Goal: Information Seeking & Learning: Learn about a topic

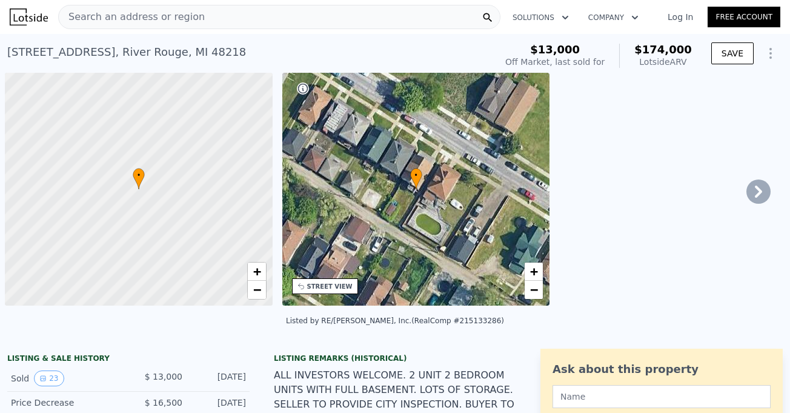
scroll to position [0, 5]
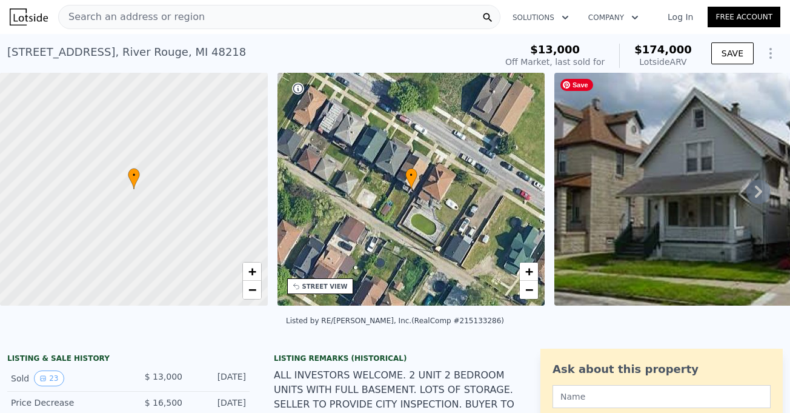
click at [755, 194] on icon at bounding box center [758, 191] width 7 height 12
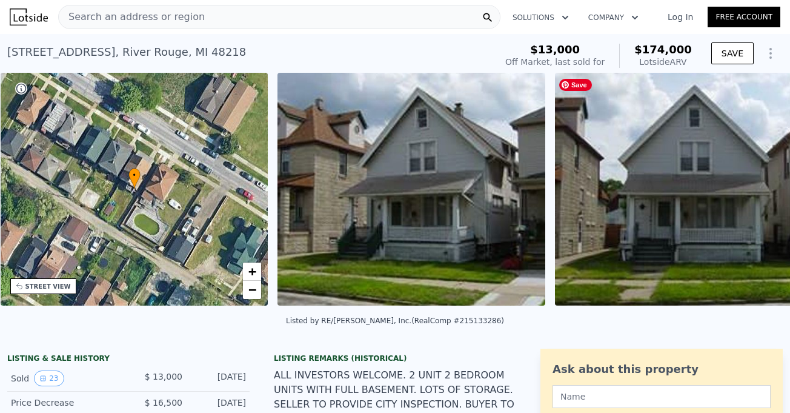
scroll to position [0, 282]
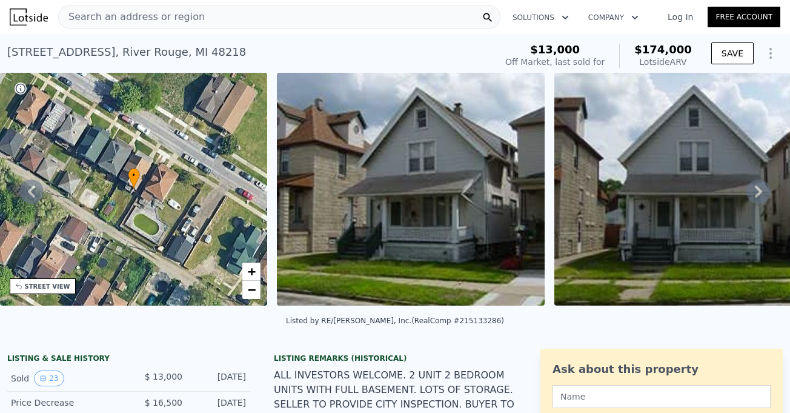
click at [751, 191] on icon at bounding box center [758, 191] width 24 height 24
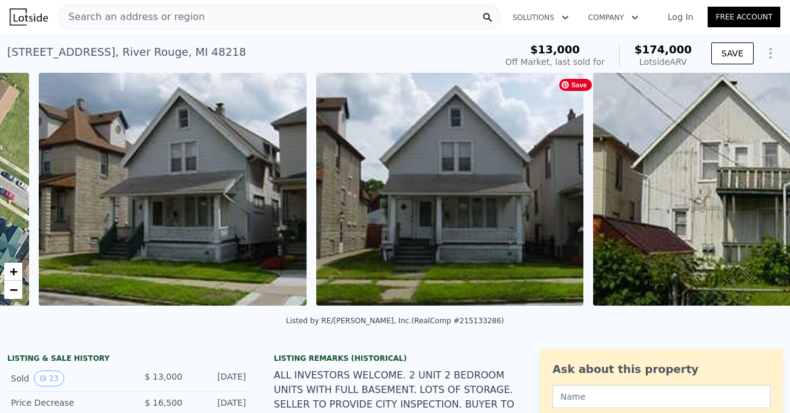
scroll to position [0, 554]
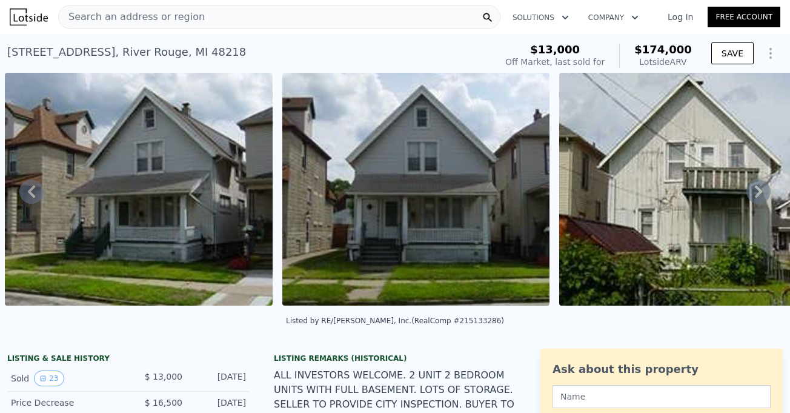
click at [751, 191] on icon at bounding box center [758, 191] width 24 height 24
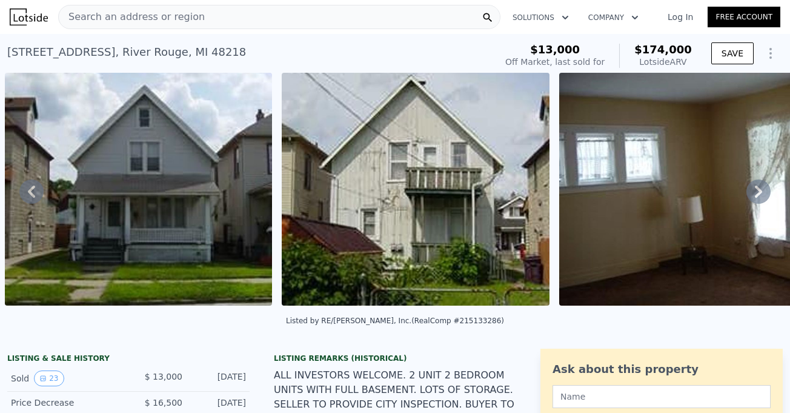
click at [751, 191] on icon at bounding box center [758, 191] width 24 height 24
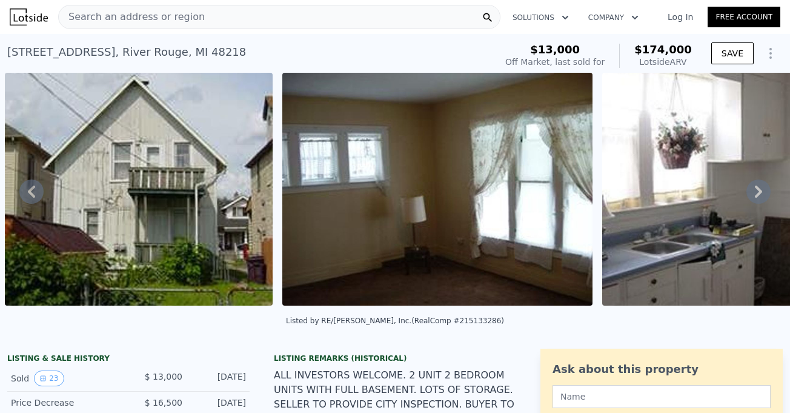
click at [751, 191] on icon at bounding box center [758, 191] width 24 height 24
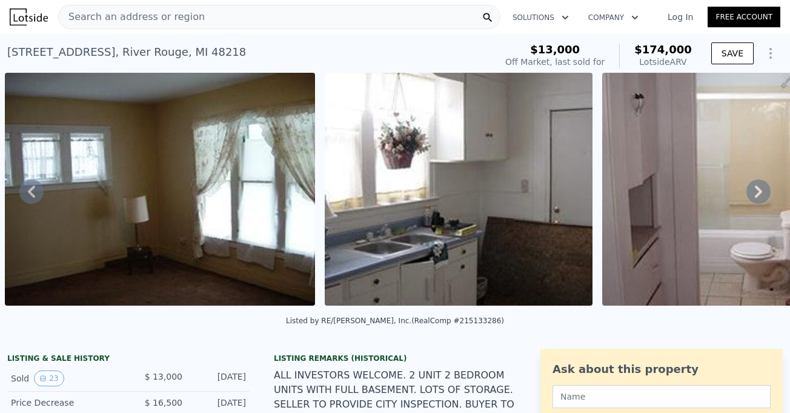
click at [751, 191] on icon at bounding box center [758, 191] width 24 height 24
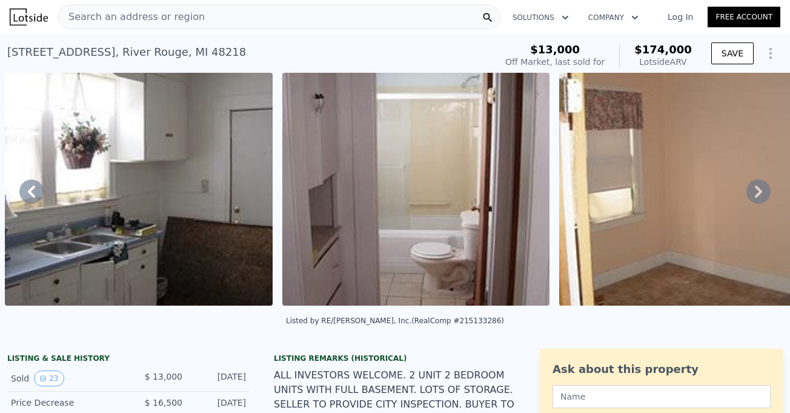
click at [751, 191] on icon at bounding box center [758, 191] width 24 height 24
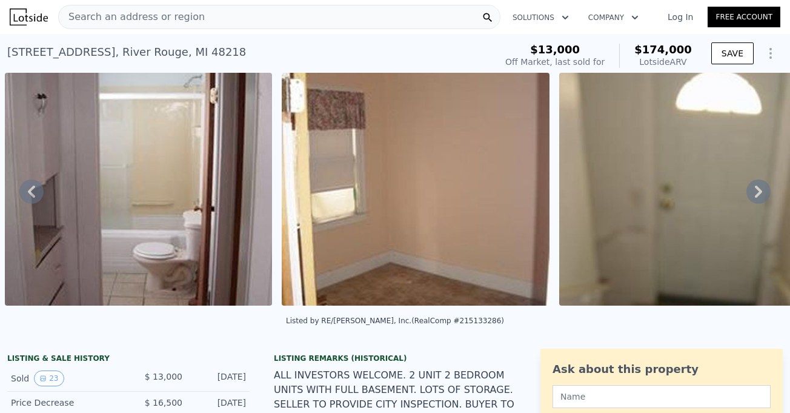
click at [751, 191] on icon at bounding box center [758, 191] width 24 height 24
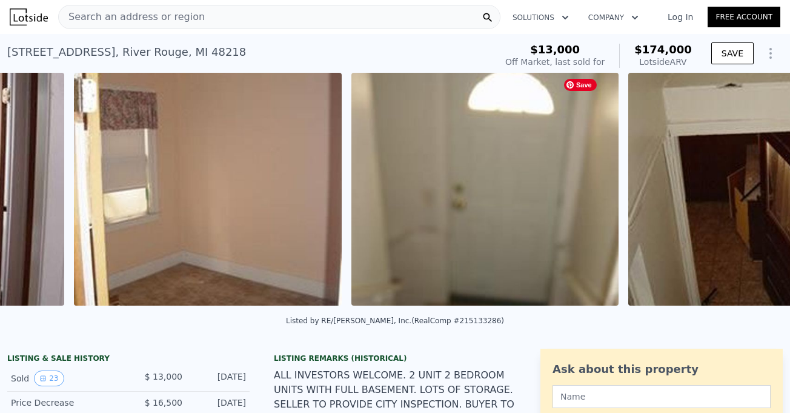
scroll to position [0, 2260]
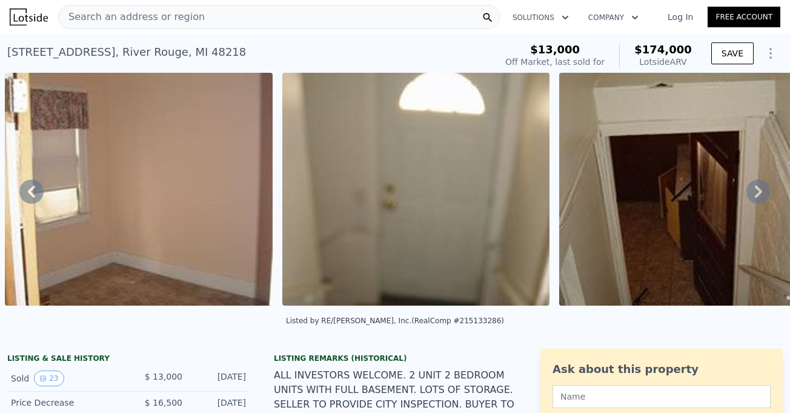
click at [751, 191] on icon at bounding box center [758, 191] width 24 height 24
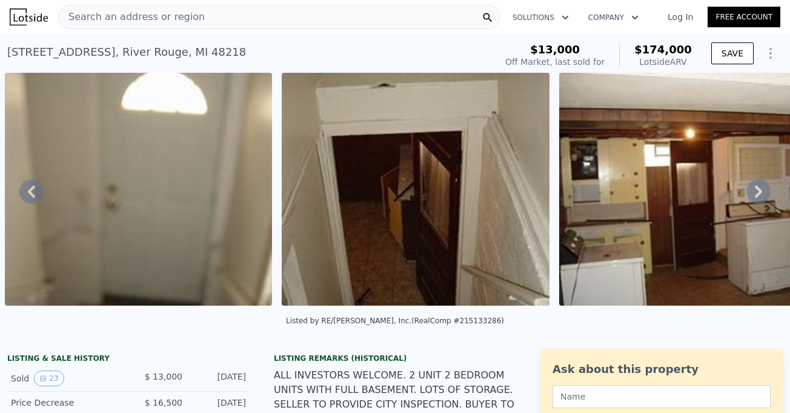
click at [751, 191] on icon at bounding box center [758, 191] width 24 height 24
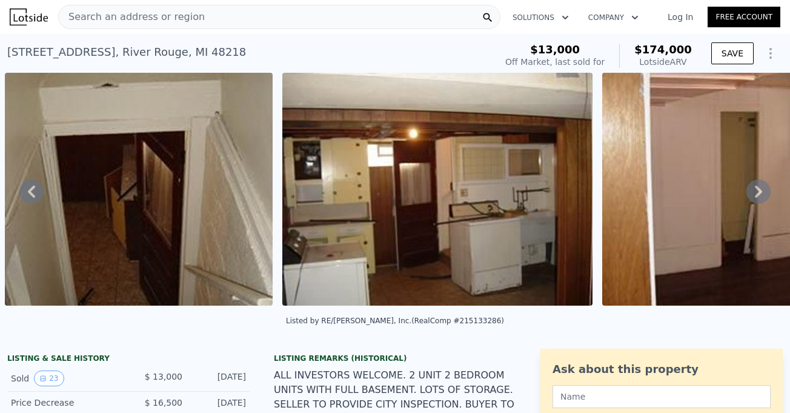
click at [751, 191] on icon at bounding box center [758, 191] width 24 height 24
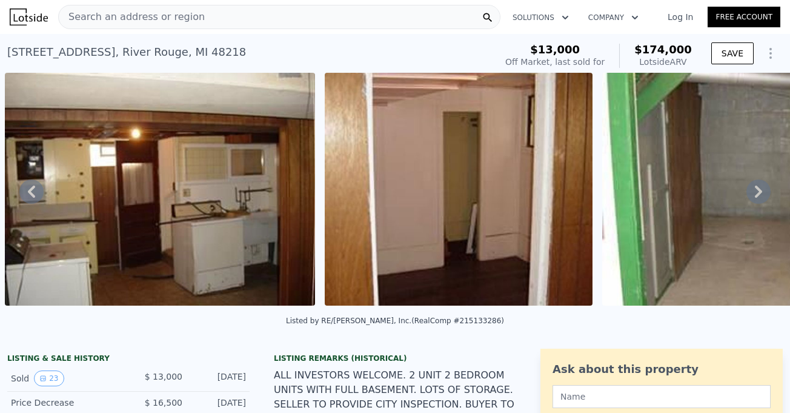
click at [751, 191] on icon at bounding box center [758, 191] width 24 height 24
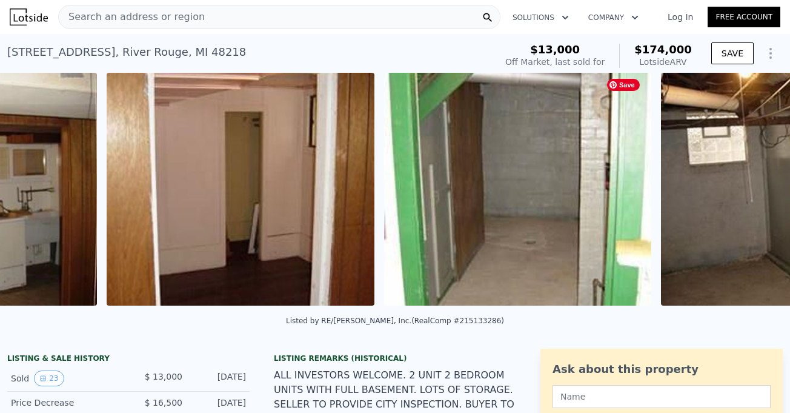
scroll to position [0, 3412]
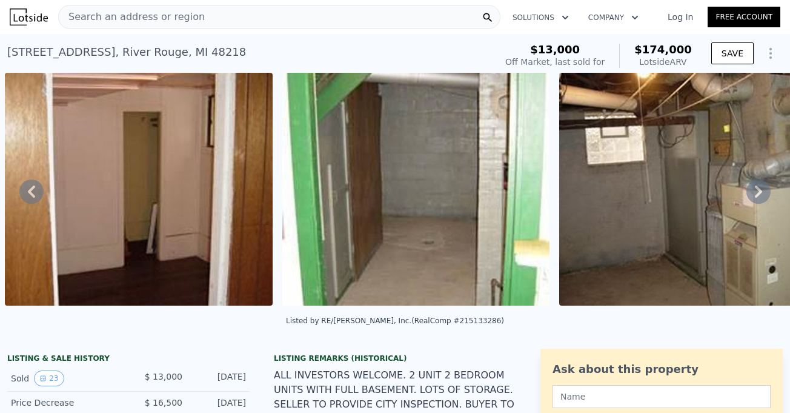
click at [751, 191] on icon at bounding box center [758, 191] width 24 height 24
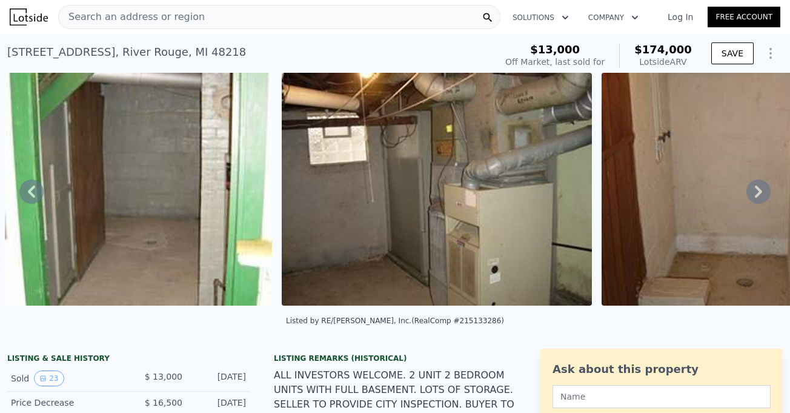
click at [751, 191] on icon at bounding box center [758, 191] width 24 height 24
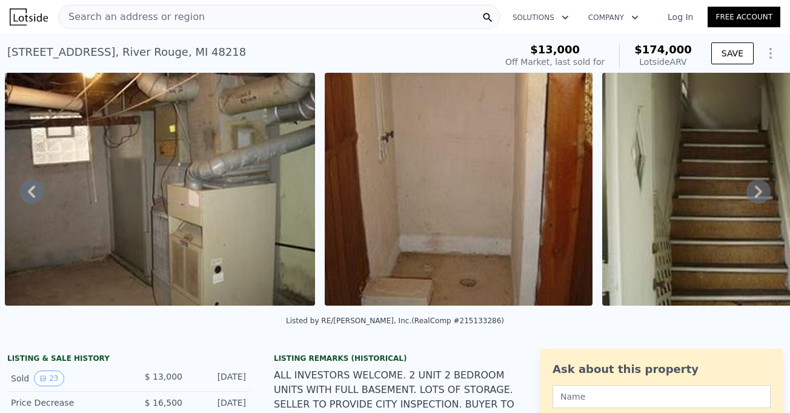
click at [751, 191] on icon at bounding box center [758, 191] width 24 height 24
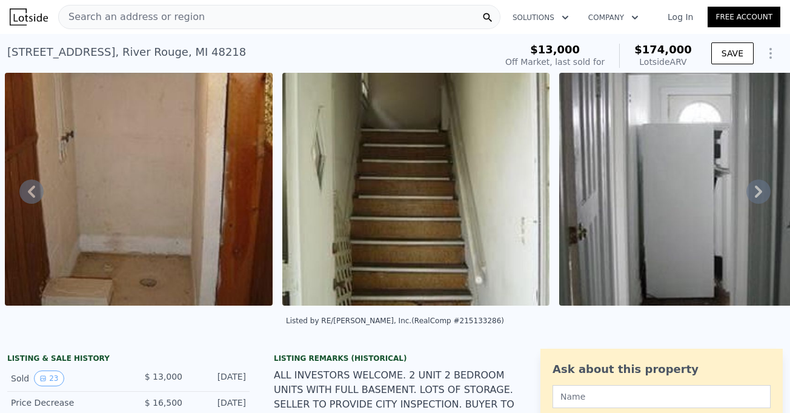
click at [751, 191] on icon at bounding box center [758, 191] width 24 height 24
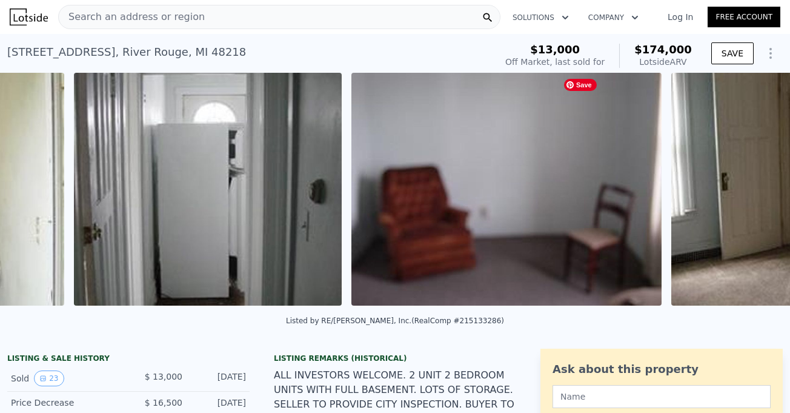
scroll to position [0, 4841]
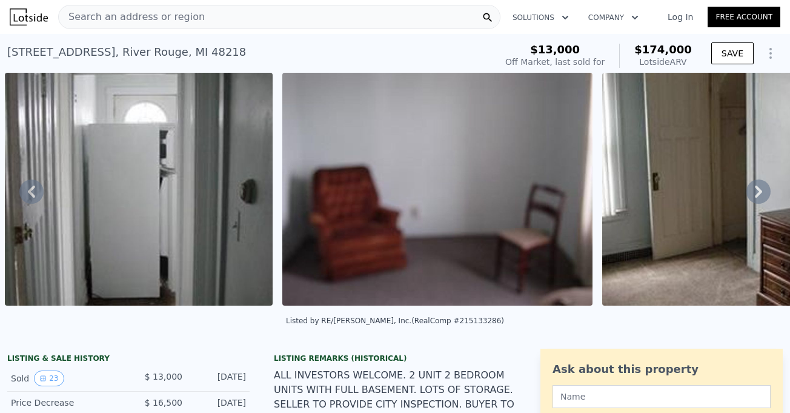
click at [751, 191] on icon at bounding box center [758, 191] width 24 height 24
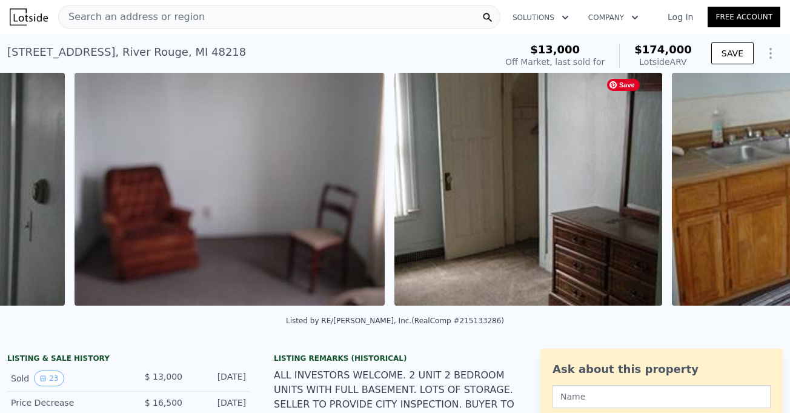
scroll to position [0, 5118]
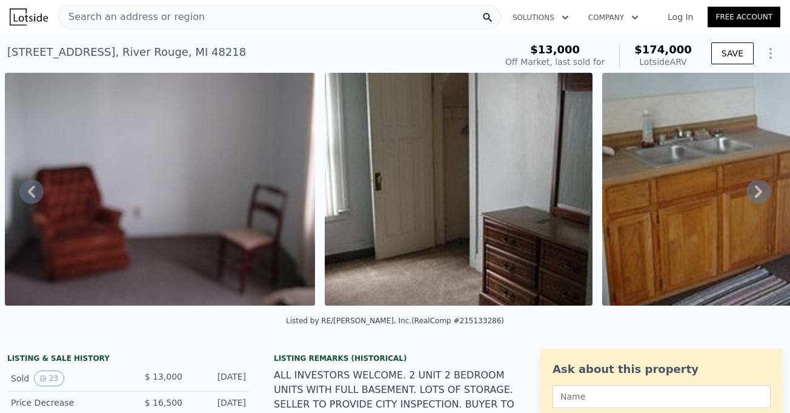
click at [755, 193] on icon at bounding box center [758, 191] width 7 height 12
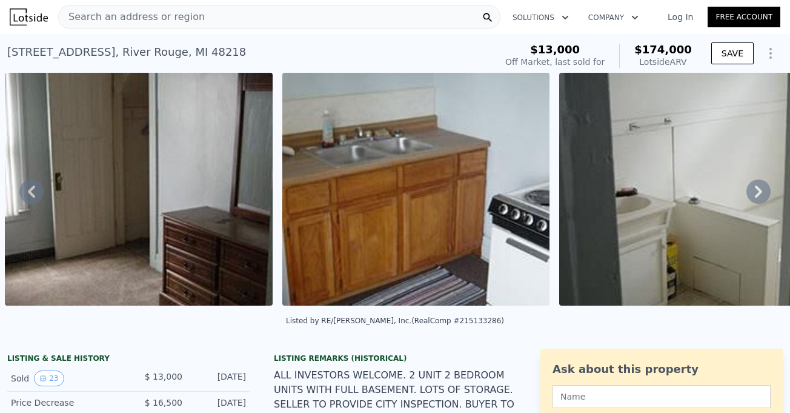
click at [755, 193] on icon at bounding box center [758, 191] width 7 height 12
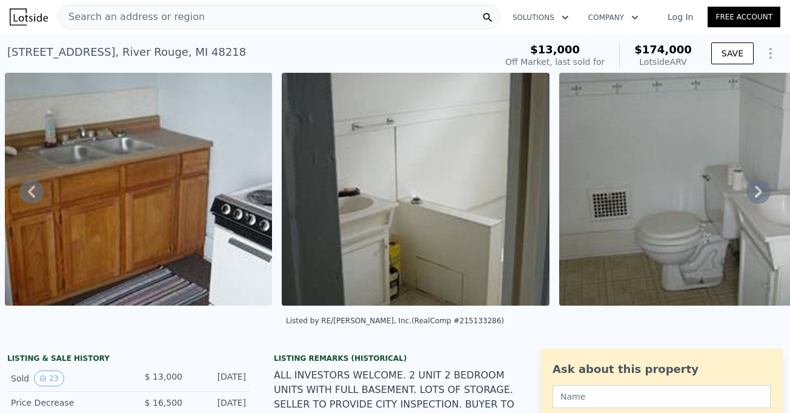
click at [755, 193] on icon at bounding box center [758, 191] width 7 height 12
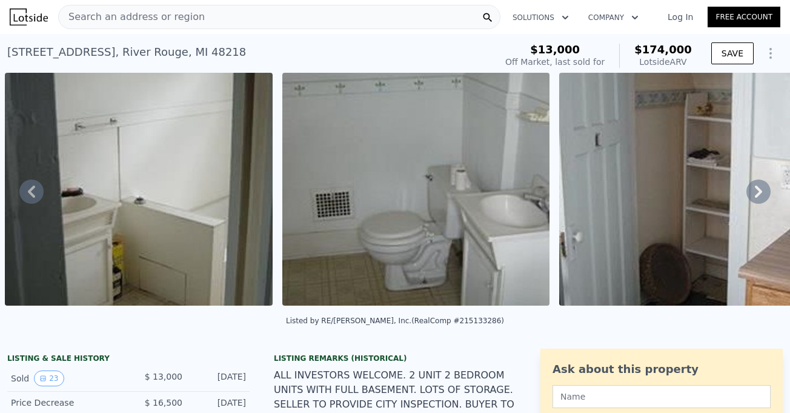
click at [755, 193] on icon at bounding box center [758, 191] width 7 height 12
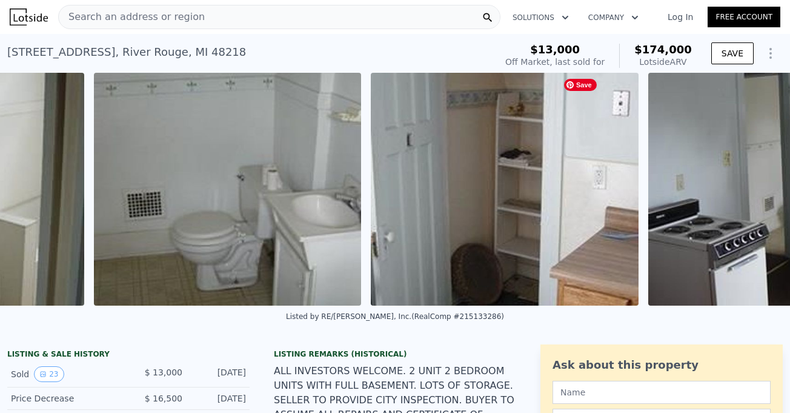
scroll to position [0, 6270]
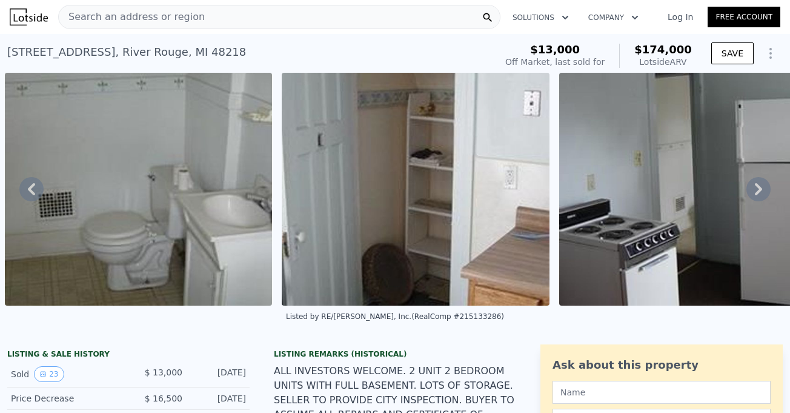
click at [755, 193] on icon at bounding box center [758, 189] width 7 height 12
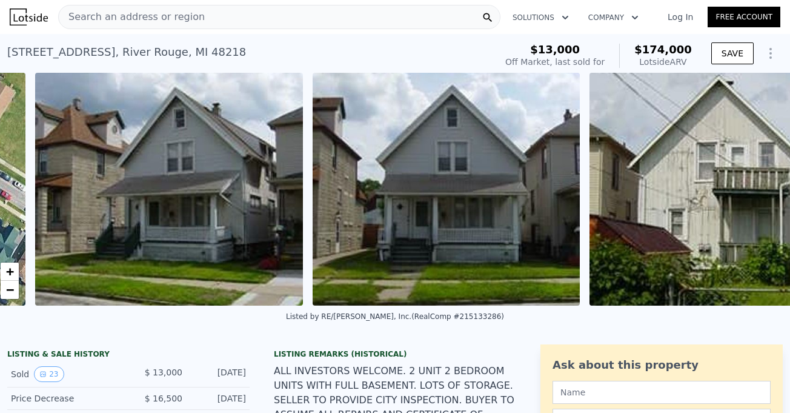
scroll to position [0, 554]
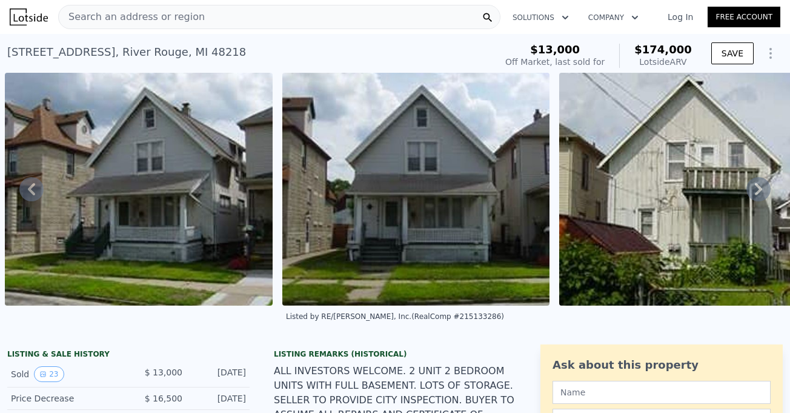
click at [471, 0] on nav "Search an address or region Solutions Company Open main menu Log In Free Account" at bounding box center [395, 17] width 790 height 34
drag, startPoint x: 194, startPoint y: 178, endPoint x: 205, endPoint y: 182, distance: 11.7
click at [750, 190] on icon at bounding box center [758, 189] width 24 height 24
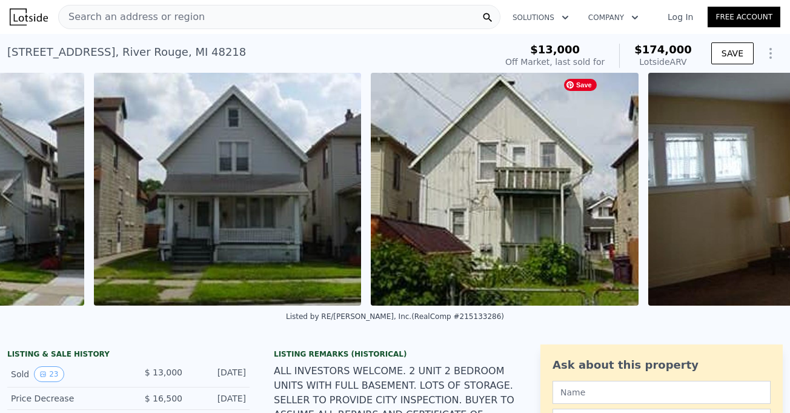
scroll to position [0, 832]
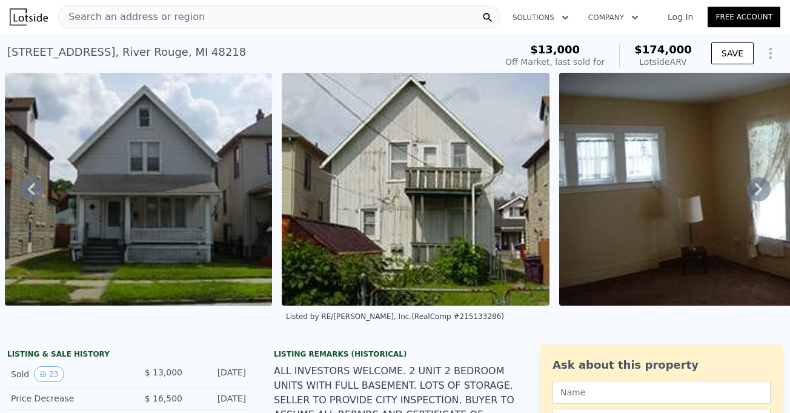
click at [755, 190] on icon at bounding box center [758, 189] width 7 height 12
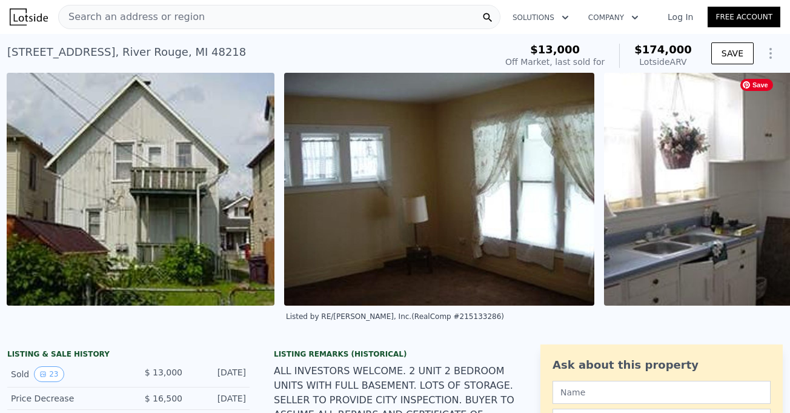
scroll to position [0, 1109]
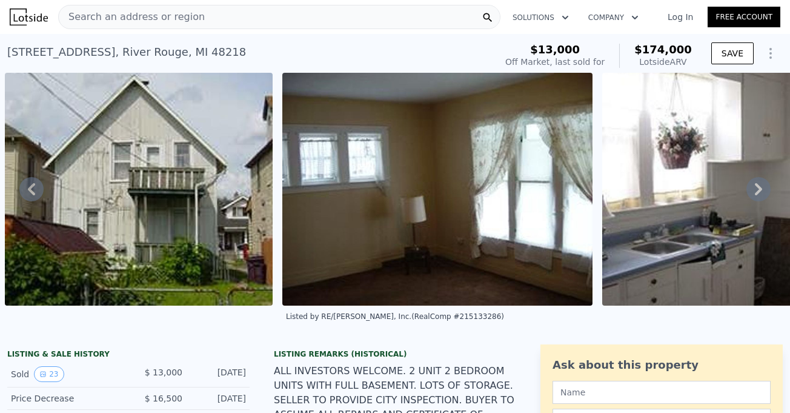
click at [755, 195] on icon at bounding box center [758, 189] width 7 height 12
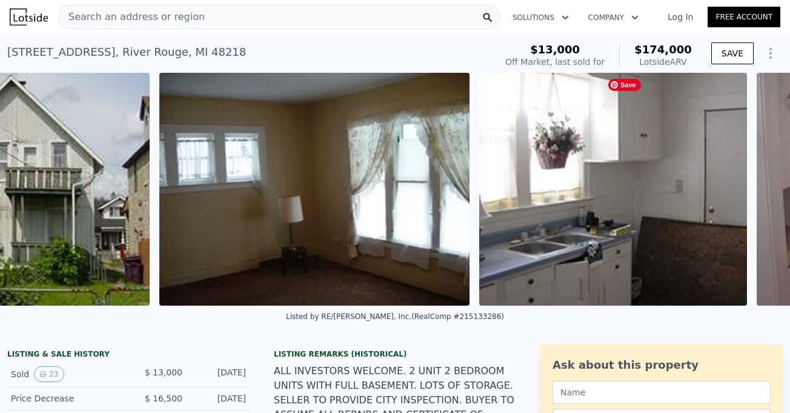
scroll to position [0, 1386]
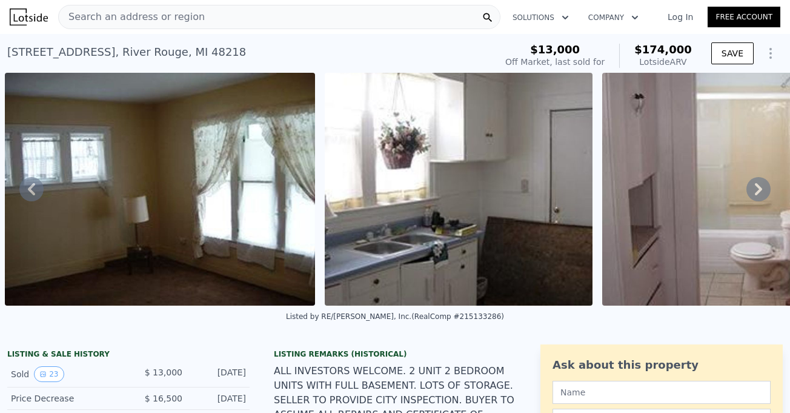
click at [755, 193] on icon at bounding box center [758, 189] width 7 height 12
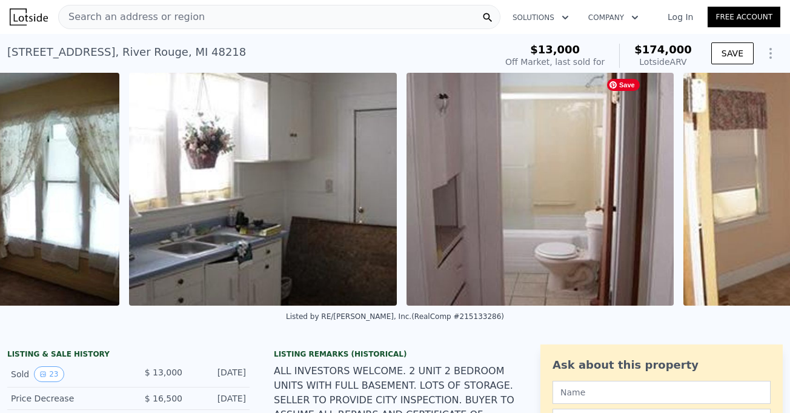
scroll to position [0, 1706]
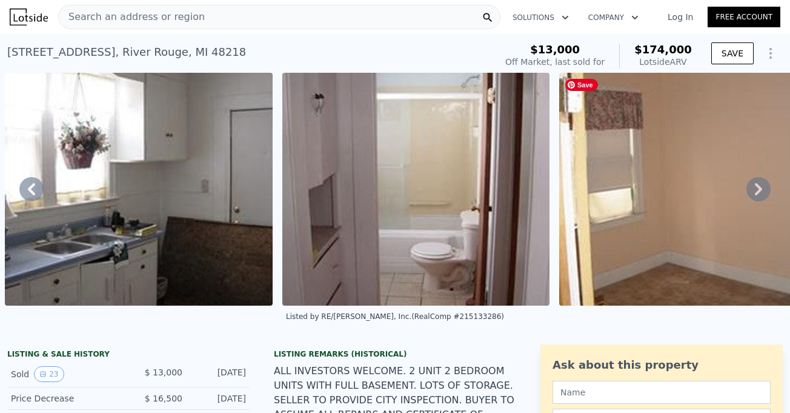
drag, startPoint x: 677, startPoint y: 175, endPoint x: 748, endPoint y: 194, distance: 73.5
click at [748, 194] on icon at bounding box center [758, 189] width 24 height 24
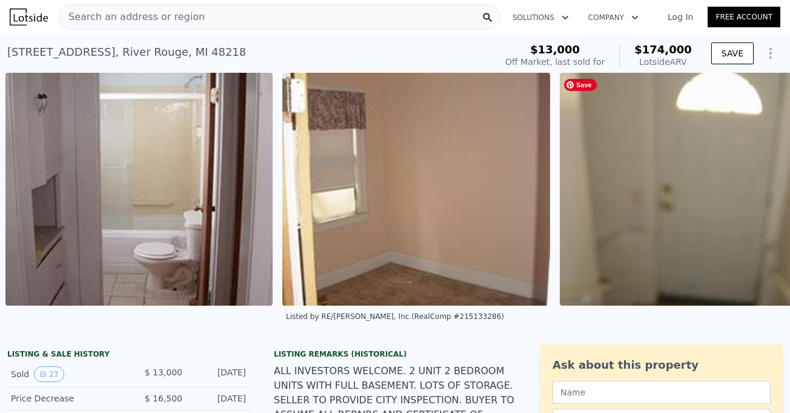
scroll to position [0, 1984]
click at [749, 194] on icon at bounding box center [758, 189] width 24 height 24
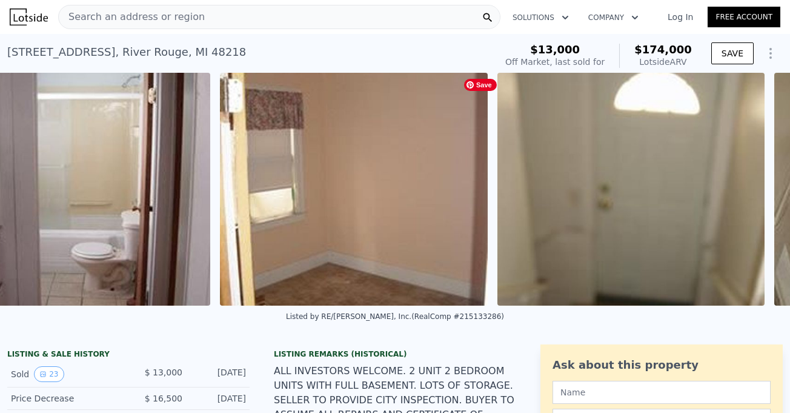
scroll to position [0, 2260]
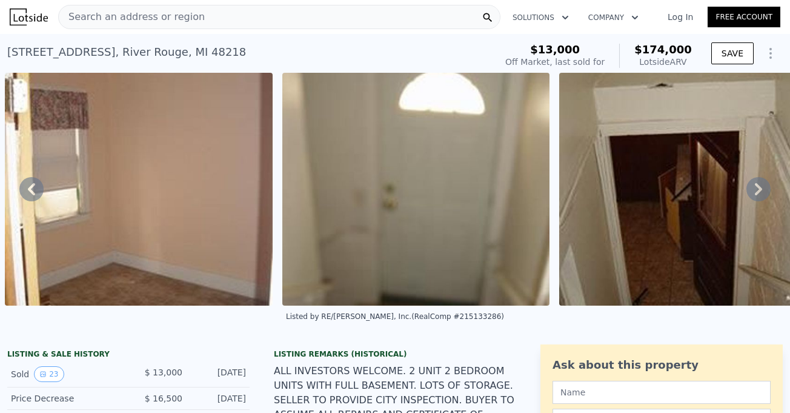
click at [747, 193] on icon at bounding box center [758, 189] width 24 height 24
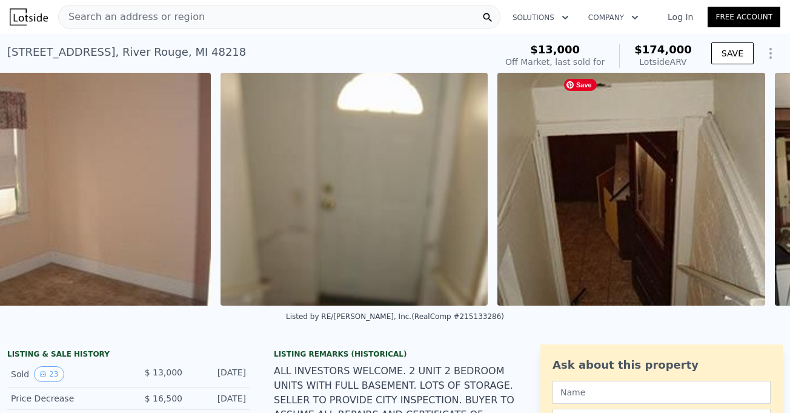
scroll to position [0, 2538]
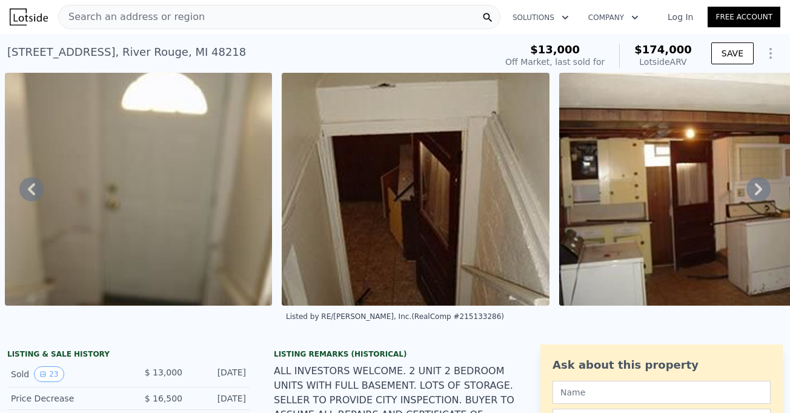
click at [752, 190] on icon at bounding box center [758, 189] width 24 height 24
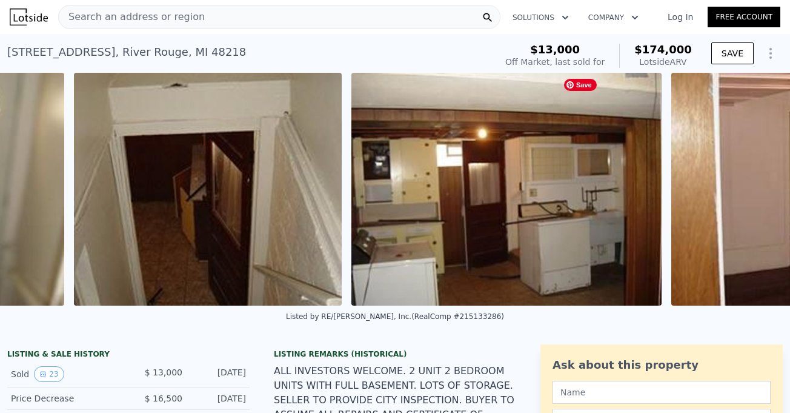
scroll to position [0, 2815]
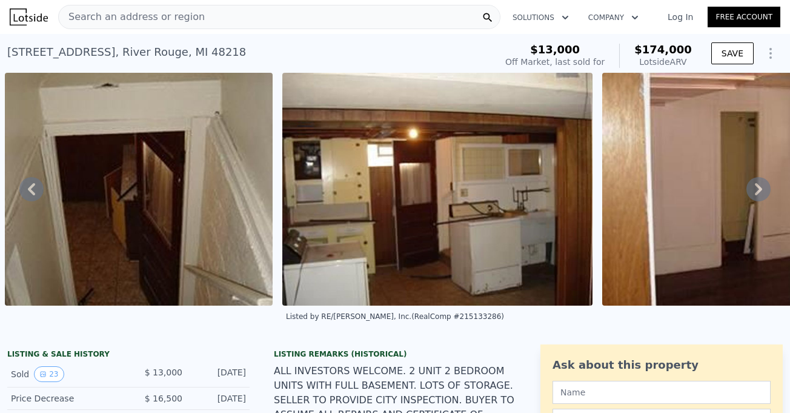
click at [755, 191] on icon at bounding box center [758, 189] width 7 height 12
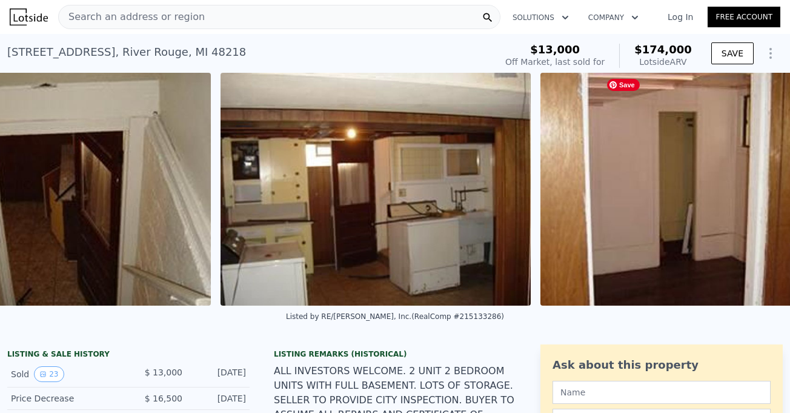
scroll to position [0, 3092]
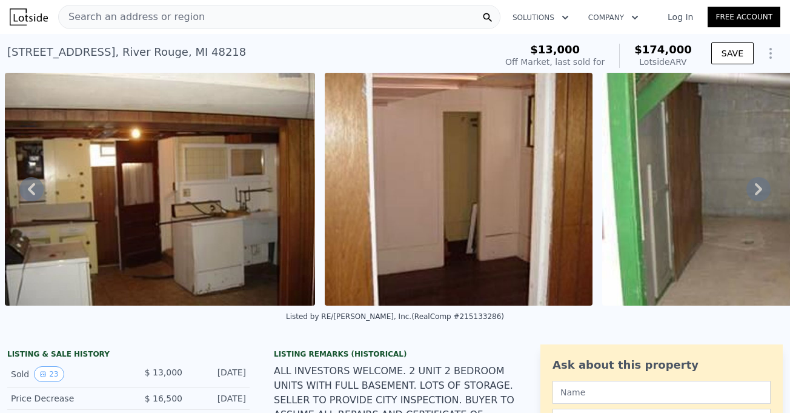
click at [749, 194] on icon at bounding box center [758, 189] width 24 height 24
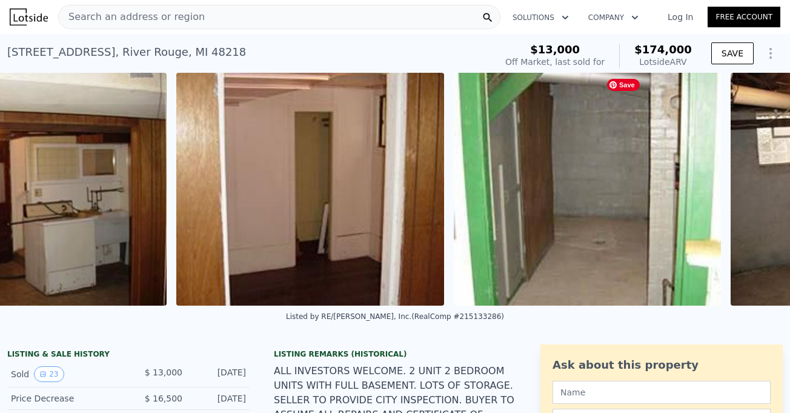
scroll to position [0, 3412]
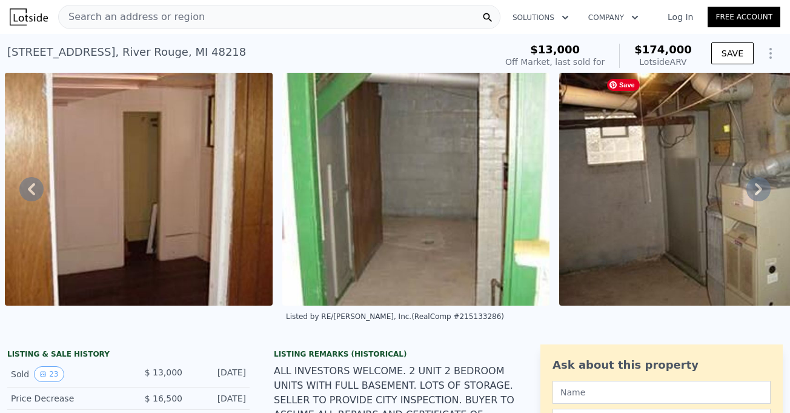
drag, startPoint x: 543, startPoint y: 177, endPoint x: 421, endPoint y: 167, distance: 122.8
click at [755, 188] on icon at bounding box center [758, 189] width 7 height 12
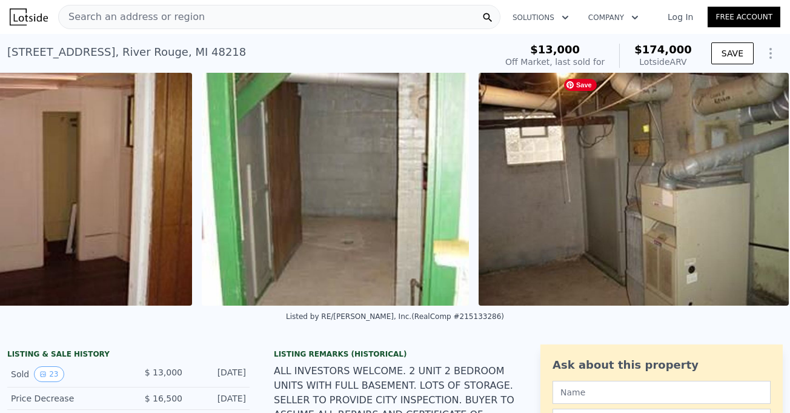
scroll to position [0, 3690]
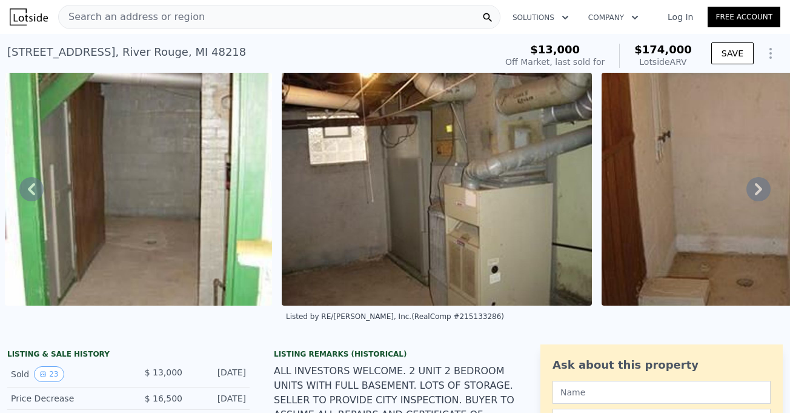
click at [754, 193] on icon at bounding box center [758, 189] width 24 height 24
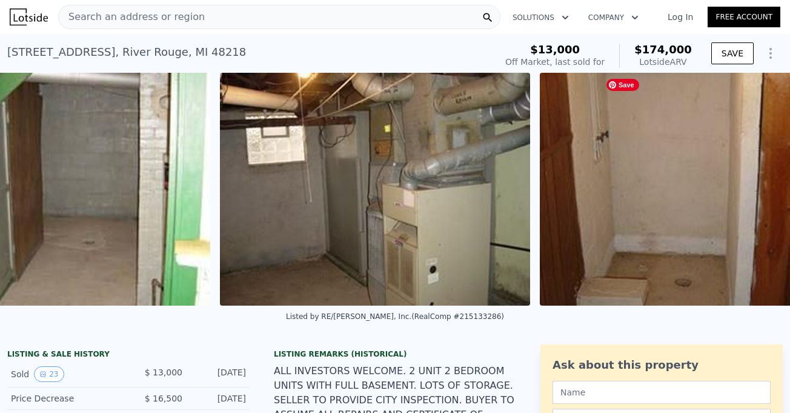
scroll to position [0, 3967]
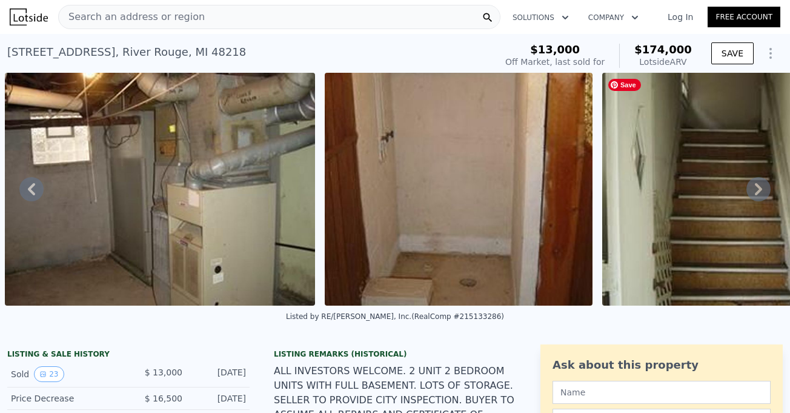
click at [755, 192] on icon at bounding box center [758, 189] width 7 height 12
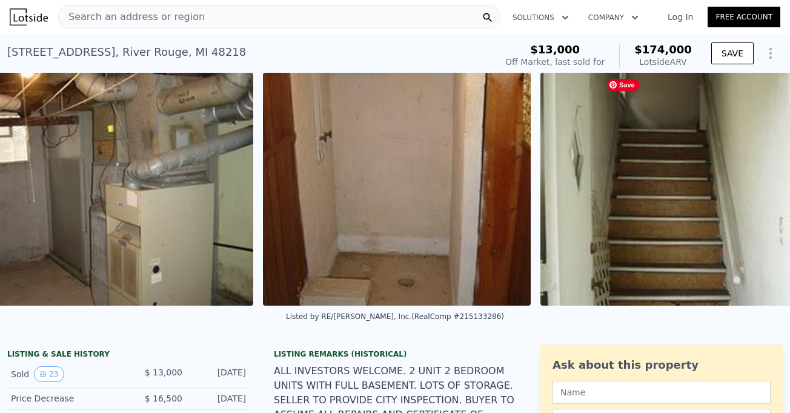
scroll to position [0, 4286]
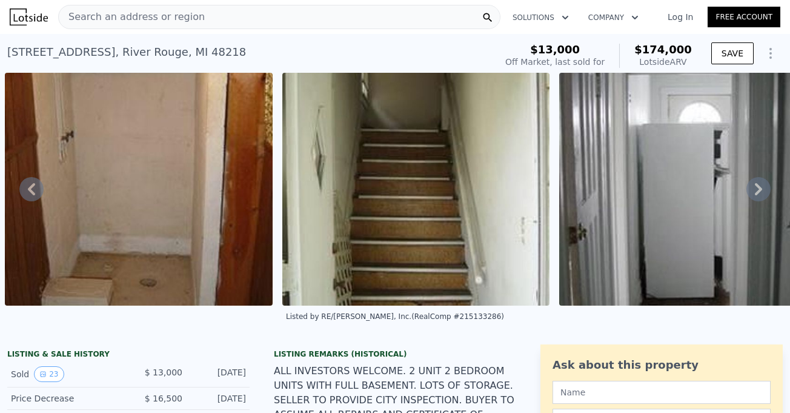
click at [748, 192] on icon at bounding box center [758, 189] width 24 height 24
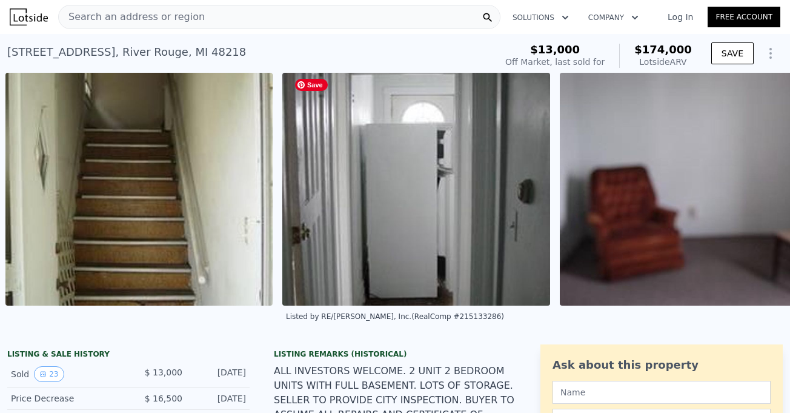
scroll to position [0, 4564]
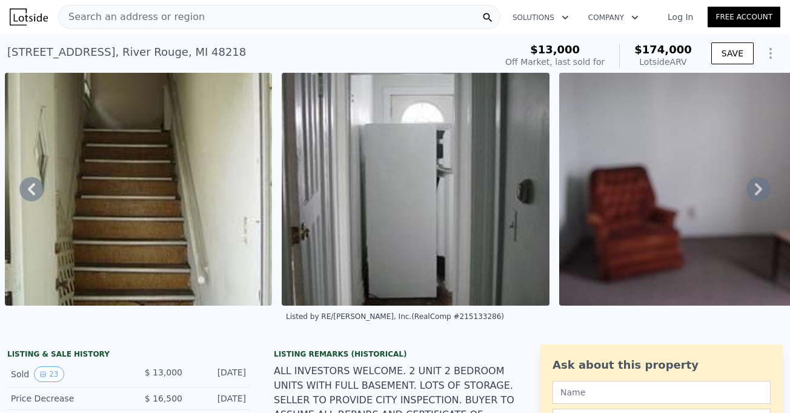
click at [751, 188] on icon at bounding box center [758, 189] width 24 height 24
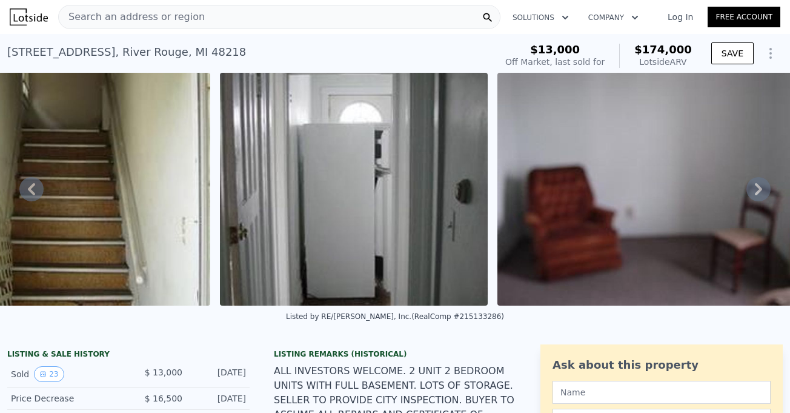
click at [540, 173] on img at bounding box center [652, 189] width 310 height 233
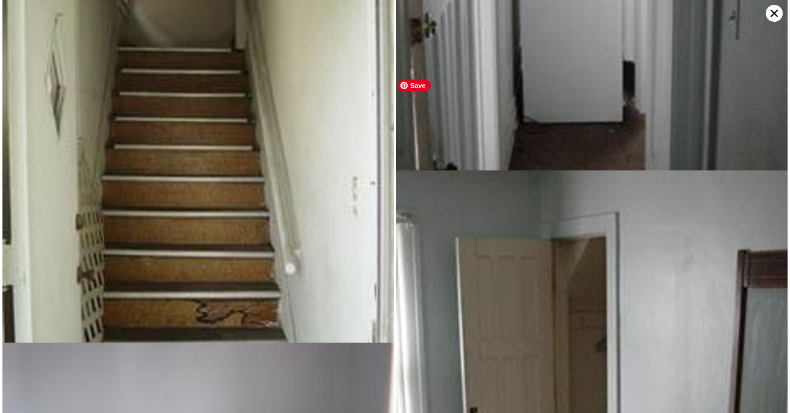
scroll to position [3567, 0]
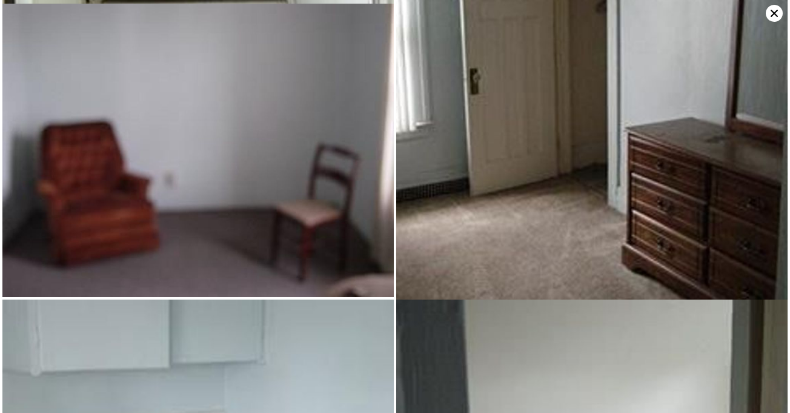
click at [775, 12] on icon at bounding box center [774, 13] width 17 height 17
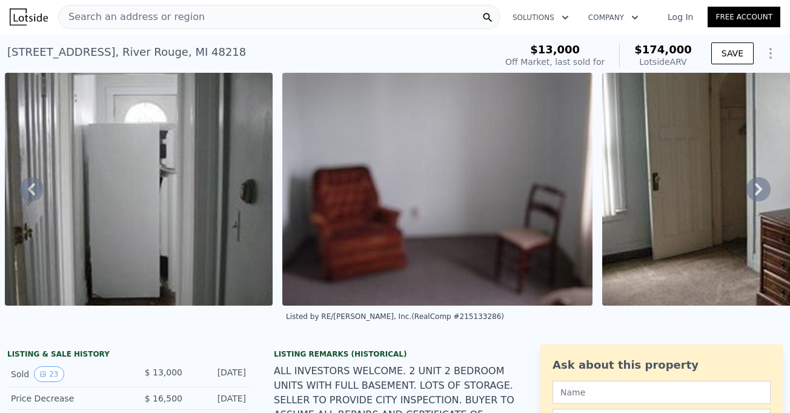
click at [750, 198] on icon at bounding box center [758, 189] width 24 height 24
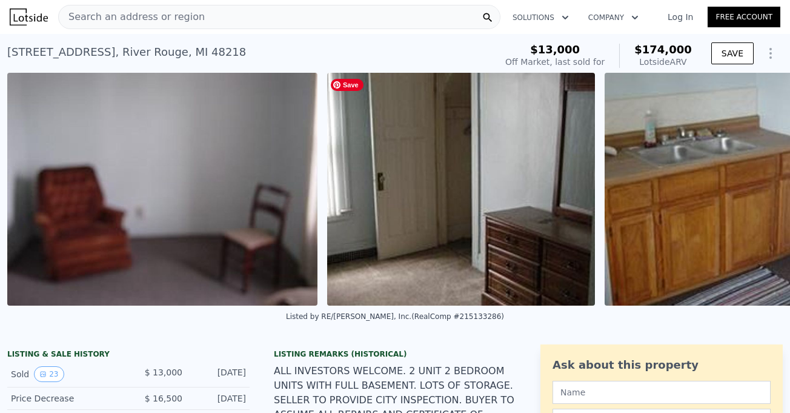
scroll to position [0, 5118]
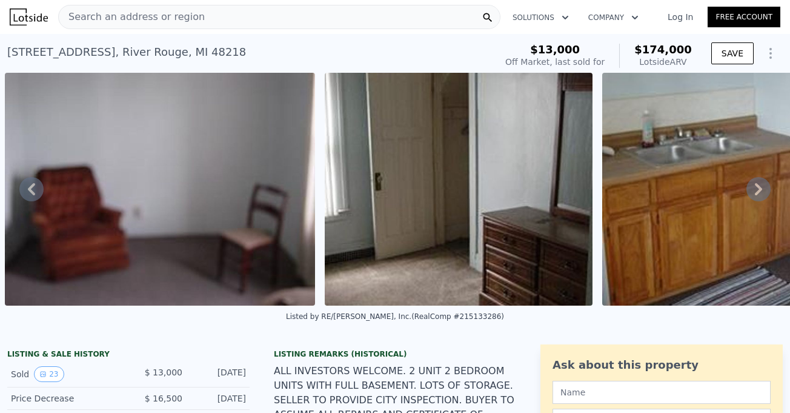
click at [752, 191] on icon at bounding box center [758, 189] width 24 height 24
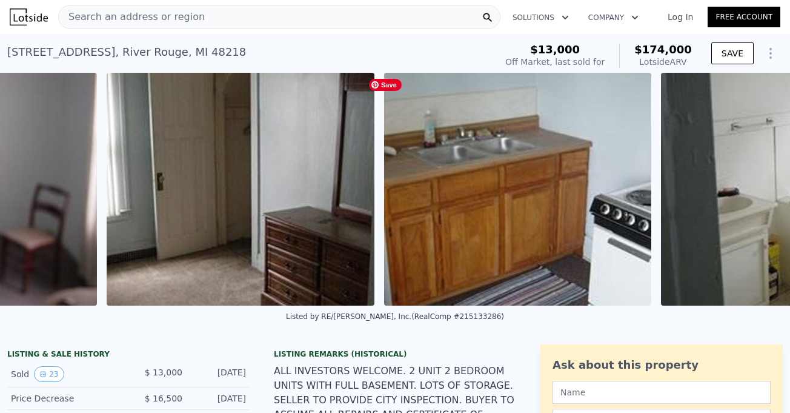
scroll to position [0, 5438]
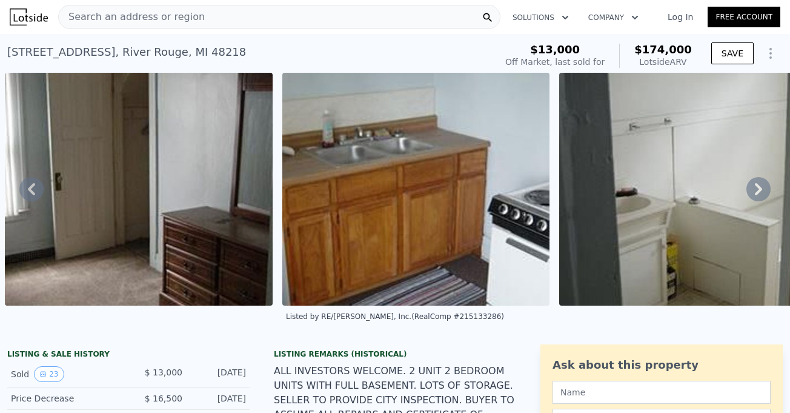
click at [747, 184] on icon at bounding box center [758, 189] width 24 height 24
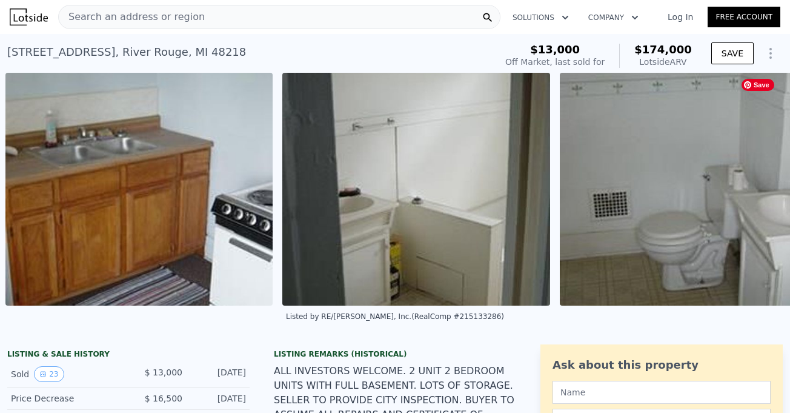
scroll to position [0, 5716]
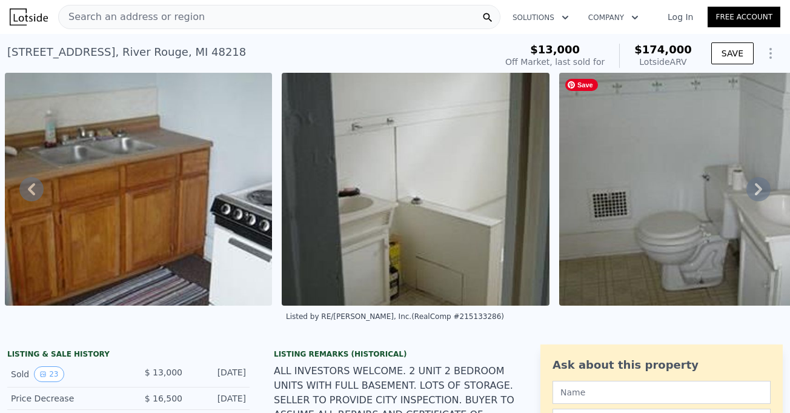
click at [755, 191] on icon at bounding box center [758, 189] width 7 height 12
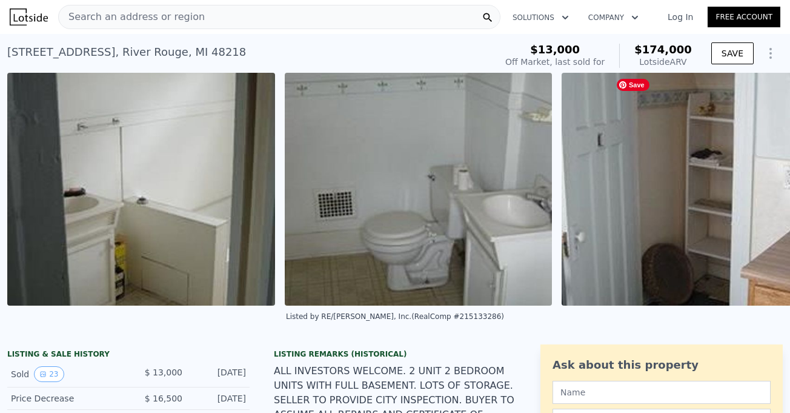
scroll to position [0, 5993]
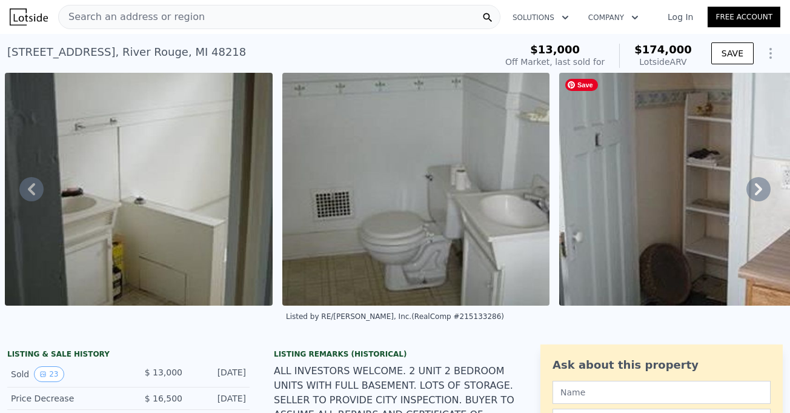
drag, startPoint x: 755, startPoint y: 193, endPoint x: 734, endPoint y: 185, distance: 22.4
click at [755, 193] on icon at bounding box center [758, 189] width 24 height 24
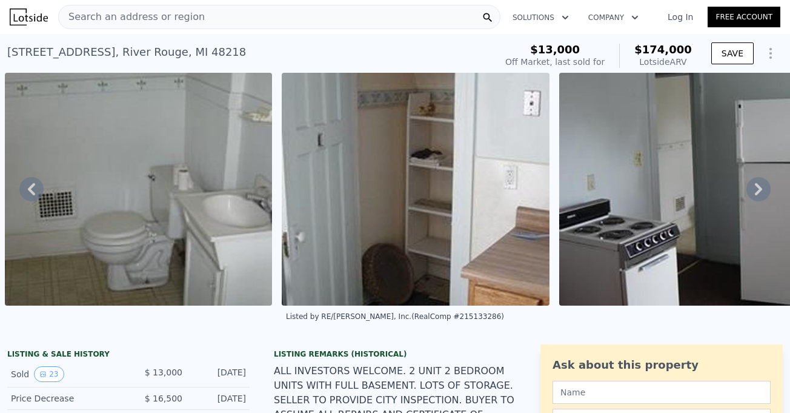
click at [755, 190] on icon at bounding box center [758, 189] width 7 height 12
